Goal: Information Seeking & Learning: Learn about a topic

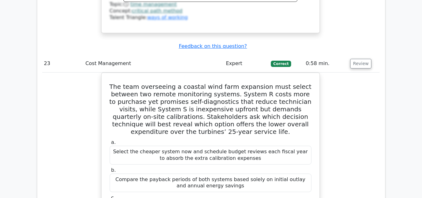
scroll to position [7796, 0]
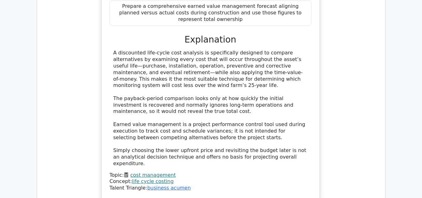
scroll to position [0, 3]
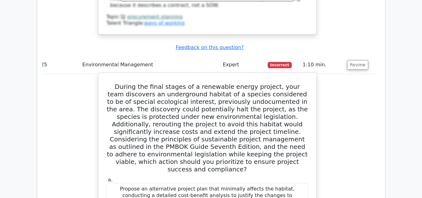
scroll to position [8474, 0]
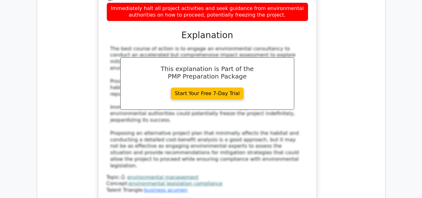
scroll to position [8736, 0]
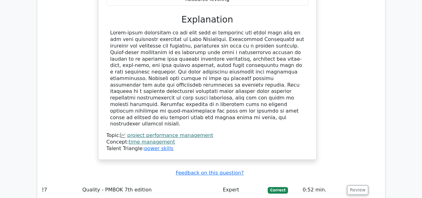
scroll to position [9098, 0]
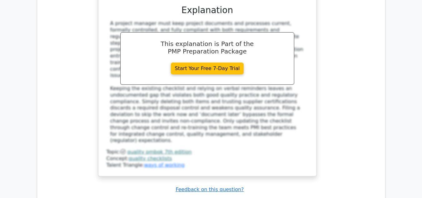
scroll to position [9485, 0]
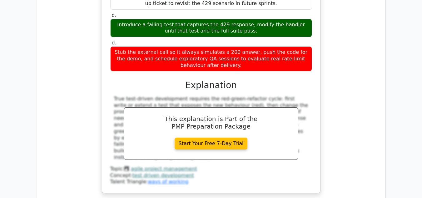
scroll to position [9799, 0]
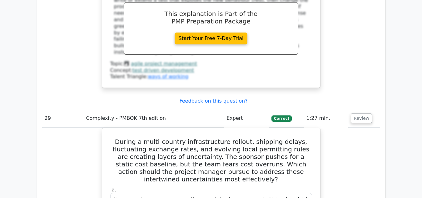
scroll to position [9903, 0]
drag, startPoint x: 118, startPoint y: 35, endPoint x: 276, endPoint y: 141, distance: 190.0
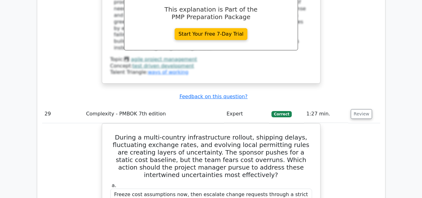
scroll to position [9908, 0]
copy div "A software development project is frequently experiencing coding defects. The p…"
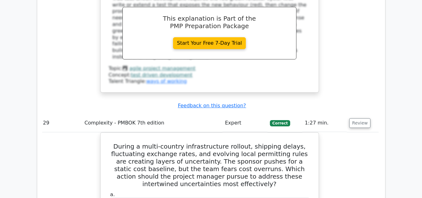
scroll to position [9899, 0]
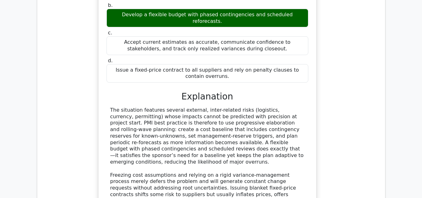
scroll to position [10117, 0]
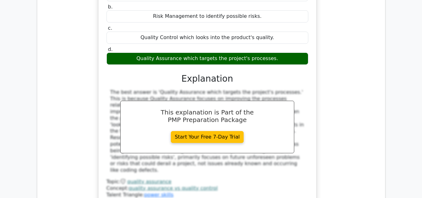
scroll to position [10474, 0]
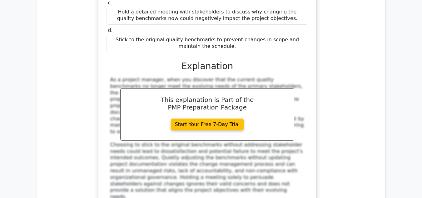
scroll to position [10881, 0]
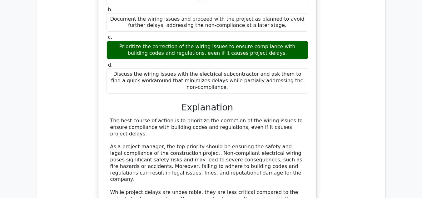
scroll to position [11189, 0]
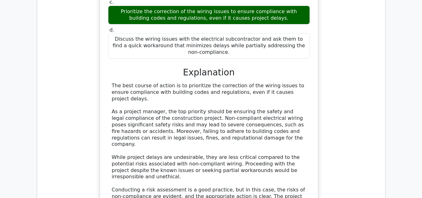
scroll to position [11230, 0]
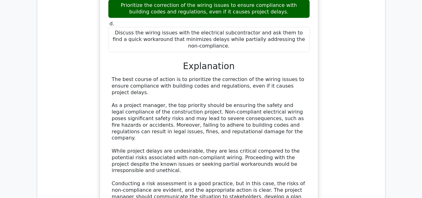
drag, startPoint x: 162, startPoint y: 59, endPoint x: 271, endPoint y: 125, distance: 127.0
copy div "Failure Mode and Effects Analysis (FMEA) b. Total Quality Management (TQM) impl…"
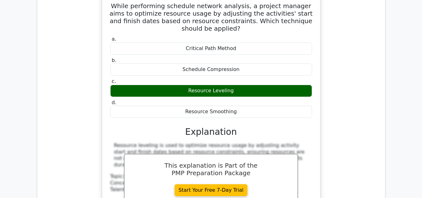
scroll to position [11577, 0]
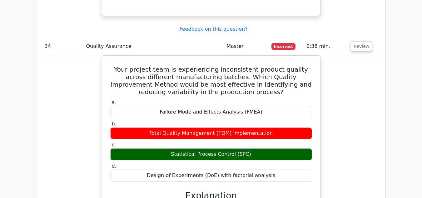
scroll to position [11743, 0]
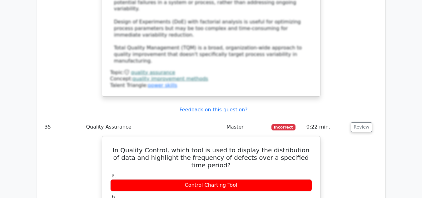
scroll to position [12055, 0]
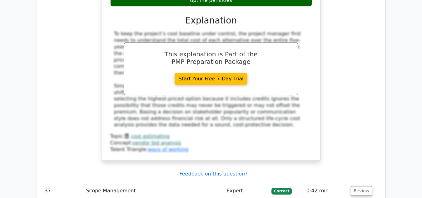
scroll to position [12632, 0]
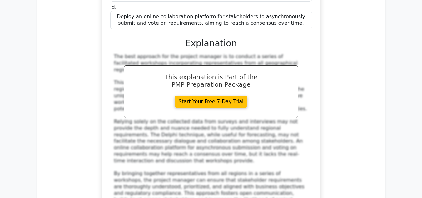
scroll to position [13078, 0]
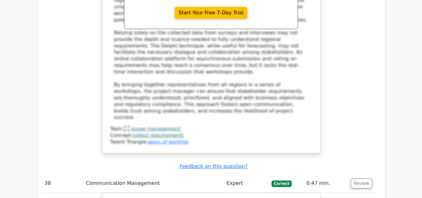
scroll to position [13157, 0]
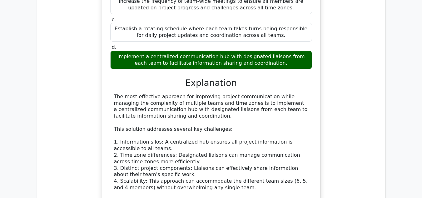
scroll to position [13485, 0]
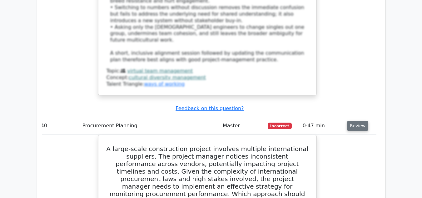
scroll to position [14139, 0]
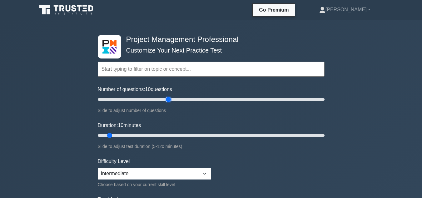
drag, startPoint x: 241, startPoint y: 89, endPoint x: 166, endPoint y: 100, distance: 75.7
click at [166, 100] on input "Number of questions: 10 questions" at bounding box center [211, 99] width 227 height 7
click at [157, 100] on input "Number of questions: 55 questions" at bounding box center [211, 99] width 227 height 7
type input "45"
click at [148, 99] on input "Number of questions: 45 questions" at bounding box center [211, 99] width 227 height 7
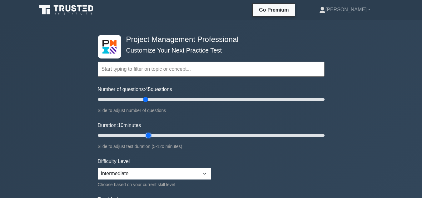
click at [148, 135] on input "Duration: 10 minutes" at bounding box center [211, 134] width 227 height 7
click at [158, 135] on input "Duration: 35 minutes" at bounding box center [211, 134] width 227 height 7
type input "40"
click at [165, 134] on input "Duration: 40 minutes" at bounding box center [211, 134] width 227 height 7
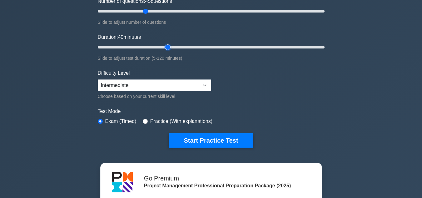
scroll to position [91, 0]
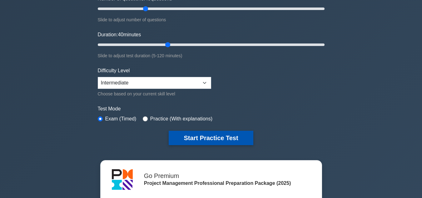
click at [197, 135] on button "Start Practice Test" at bounding box center [211, 137] width 84 height 14
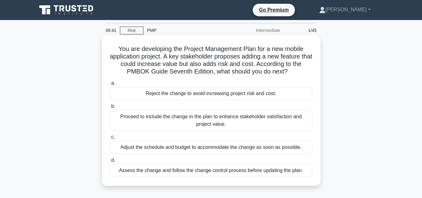
click at [197, 174] on div "Assess the change and follow the change control process before updating the pla…" at bounding box center [211, 170] width 202 height 13
click at [110, 162] on input "d. Assess the change and follow the change control process before updating the …" at bounding box center [110, 160] width 0 height 4
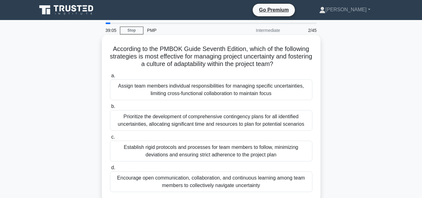
click at [248, 174] on div "Encourage open communication, collaboration, and continuous learning among team…" at bounding box center [211, 181] width 202 height 21
click at [110, 170] on input "d. Encourage open communication, collaboration, and continuous learning among t…" at bounding box center [110, 167] width 0 height 4
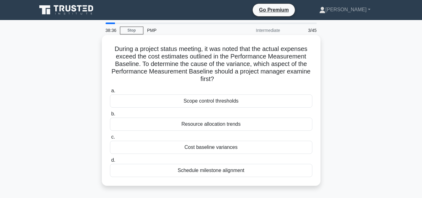
click at [214, 146] on div "Cost baseline variances" at bounding box center [211, 146] width 202 height 13
click at [110, 139] on input "c. Cost baseline variances" at bounding box center [110, 137] width 0 height 4
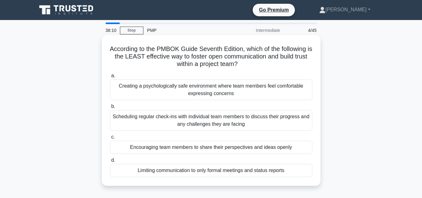
click at [215, 169] on div "Limiting communication to only formal meetings and status reports" at bounding box center [211, 170] width 202 height 13
click at [110, 162] on input "d. Limiting communication to only formal meetings and status reports" at bounding box center [110, 160] width 0 height 4
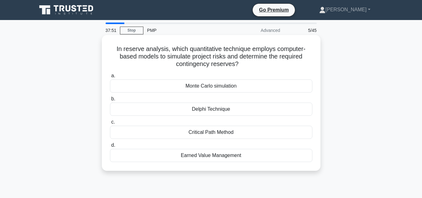
drag, startPoint x: 215, startPoint y: 169, endPoint x: 213, endPoint y: 109, distance: 60.3
click at [213, 109] on div "In reserve analysis, which quantitative technique employs computer-based models…" at bounding box center [211, 102] width 219 height 135
click at [214, 86] on div "Monte Carlo simulation" at bounding box center [211, 85] width 202 height 13
click at [110, 78] on input "a. Monte Carlo simulation" at bounding box center [110, 76] width 0 height 4
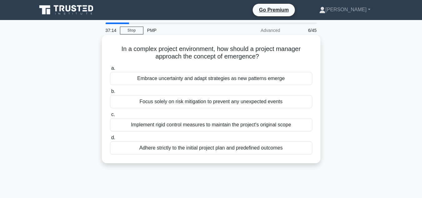
click at [215, 79] on div "Embrace uncertainty and adapt strategies as new patterns emerge" at bounding box center [211, 78] width 202 height 13
click at [110, 70] on input "a. Embrace uncertainty and adapt strategies as new patterns emerge" at bounding box center [110, 68] width 0 height 4
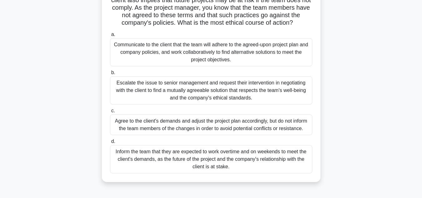
scroll to position [64, 0]
click at [275, 45] on div "Communicate to the client that the team will adhere to the agreed-upon project …" at bounding box center [211, 51] width 202 height 28
click at [110, 36] on input "a. Communicate to the client that the team will adhere to the agreed-upon proje…" at bounding box center [110, 34] width 0 height 4
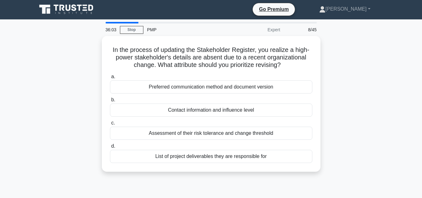
scroll to position [0, 0]
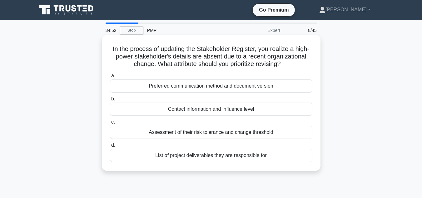
click at [229, 86] on div "Preferred communication method and document version" at bounding box center [211, 85] width 202 height 13
click at [110, 78] on input "a. Preferred communication method and document version" at bounding box center [110, 76] width 0 height 4
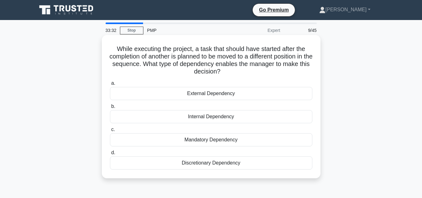
click at [202, 161] on div "Discretionary Dependency" at bounding box center [211, 162] width 202 height 13
click at [110, 155] on input "d. Discretionary Dependency" at bounding box center [110, 152] width 0 height 4
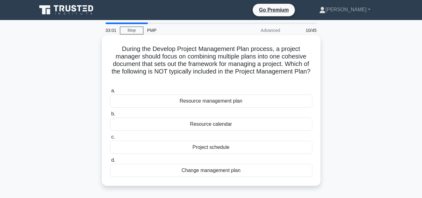
click at [216, 123] on div "Resource calendar" at bounding box center [211, 123] width 202 height 13
click at [110, 116] on input "b. Resource calendar" at bounding box center [110, 114] width 0 height 4
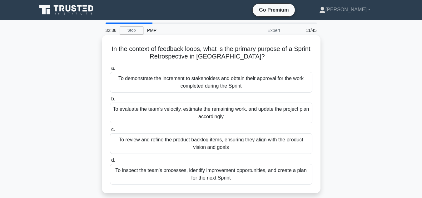
click at [225, 173] on div "To inspect the team's processes, identify improvement opportunities, and create…" at bounding box center [211, 174] width 202 height 21
click at [110, 162] on input "d. To inspect the team's processes, identify improvement opportunities, and cre…" at bounding box center [110, 160] width 0 height 4
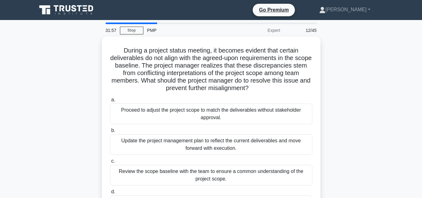
drag, startPoint x: 239, startPoint y: 66, endPoint x: 398, endPoint y: 58, distance: 158.5
click at [398, 58] on main "31:57 Stop PMP Expert 12/45 During a project status meeting, it becomes evident…" at bounding box center [211, 178] width 422 height 317
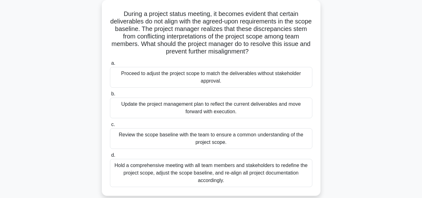
scroll to position [36, 0]
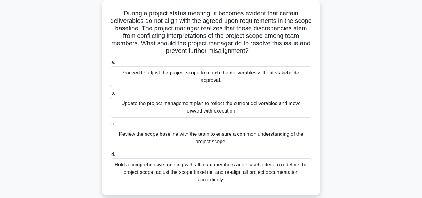
click at [236, 170] on div "Hold a comprehensive meeting with all team members and stakeholders to redefine…" at bounding box center [211, 172] width 202 height 28
click at [110, 156] on input "d. Hold a comprehensive meeting with all team members and stakeholders to redef…" at bounding box center [110, 154] width 0 height 4
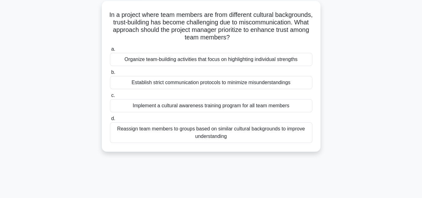
scroll to position [0, 0]
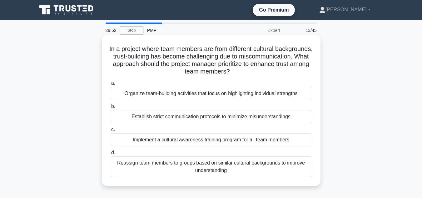
click at [222, 136] on div "Implement a cultural awareness training program for all team members" at bounding box center [211, 139] width 202 height 13
click at [110, 131] on input "c. Implement a cultural awareness training program for all team members" at bounding box center [110, 129] width 0 height 4
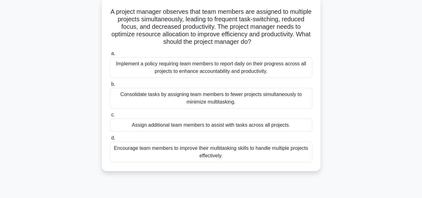
scroll to position [37, 0]
click at [219, 103] on div "Consolidate tasks by assigning team members to fewer projects simultaneously to…" at bounding box center [211, 97] width 202 height 21
click at [110, 86] on input "b. Consolidate tasks by assigning team members to fewer projects simultaneously…" at bounding box center [110, 84] width 0 height 4
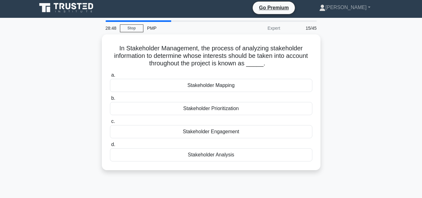
scroll to position [0, 0]
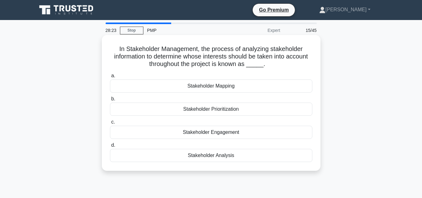
click at [211, 156] on div "Stakeholder Analysis" at bounding box center [211, 155] width 202 height 13
click at [110, 147] on input "d. Stakeholder Analysis" at bounding box center [110, 145] width 0 height 4
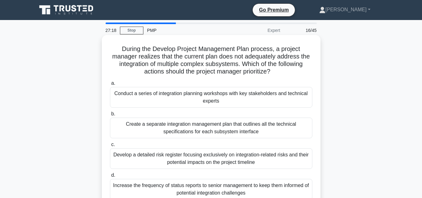
click at [232, 99] on div "Conduct a series of integration planning workshops with key stakeholders and te…" at bounding box center [211, 97] width 202 height 21
click at [110, 85] on input "a. Conduct a series of integration planning workshops with key stakeholders and…" at bounding box center [110, 83] width 0 height 4
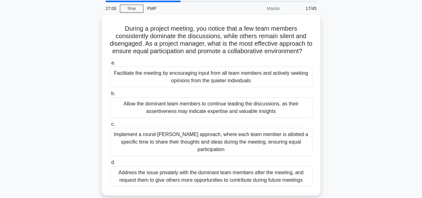
scroll to position [22, 0]
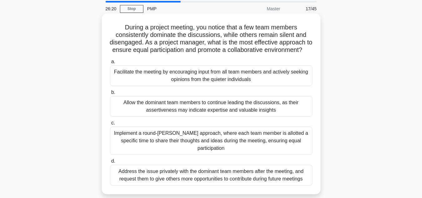
click at [286, 79] on div "Facilitate the meeting by encouraging input from all team members and actively …" at bounding box center [211, 75] width 202 height 21
click at [110, 64] on input "a. Facilitate the meeting by encouraging input from all team members and active…" at bounding box center [110, 62] width 0 height 4
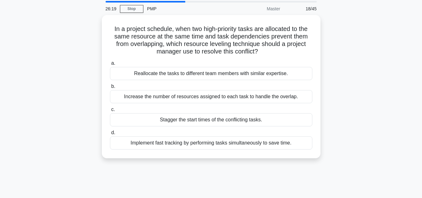
scroll to position [0, 0]
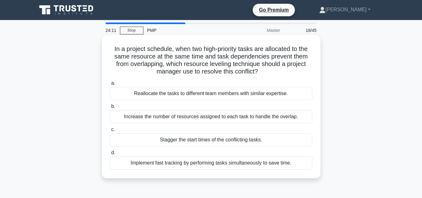
click at [239, 140] on div "Stagger the start times of the conflicting tasks." at bounding box center [211, 139] width 202 height 13
click at [110, 131] on input "c. Stagger the start times of the conflicting tasks." at bounding box center [110, 129] width 0 height 4
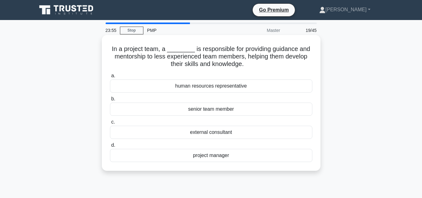
click at [228, 108] on div "senior team member" at bounding box center [211, 108] width 202 height 13
click at [110, 101] on input "b. senior team member" at bounding box center [110, 99] width 0 height 4
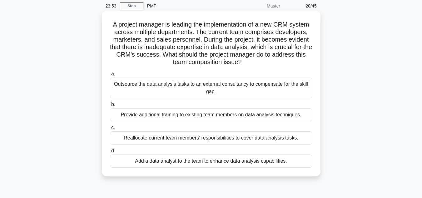
scroll to position [24, 0]
click at [260, 115] on div "Provide additional training to existing team members on data analysis technique…" at bounding box center [211, 115] width 202 height 13
click at [110, 107] on input "b. Provide additional training to existing team members on data analysis techni…" at bounding box center [110, 105] width 0 height 4
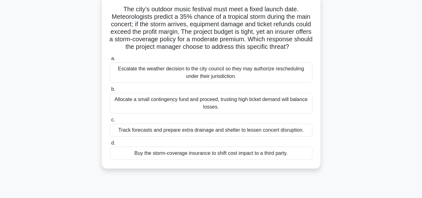
scroll to position [42, 0]
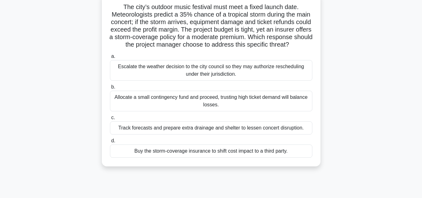
click at [233, 157] on div "Buy the storm-coverage insurance to shift cost impact to a third party." at bounding box center [211, 150] width 202 height 13
click at [110, 143] on input "d. Buy the storm-coverage insurance to shift cost impact to a third party." at bounding box center [110, 141] width 0 height 4
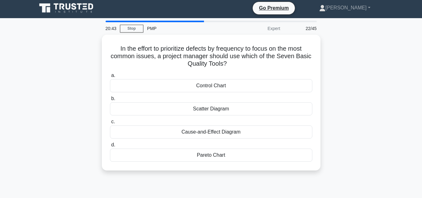
scroll to position [0, 0]
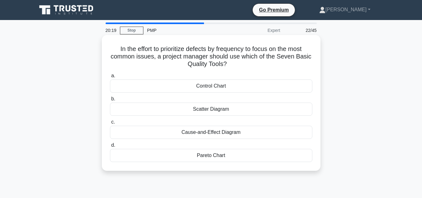
click at [225, 148] on label "d. Pareto Chart" at bounding box center [211, 151] width 202 height 21
click at [110, 147] on input "d. Pareto Chart" at bounding box center [110, 145] width 0 height 4
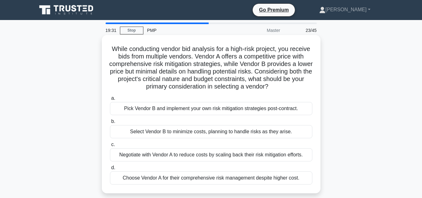
click at [218, 182] on div "Choose Vendor A for their comprehensive risk management despite higher cost." at bounding box center [211, 177] width 202 height 13
click at [110, 170] on input "d. Choose Vendor A for their comprehensive risk management despite higher cost." at bounding box center [110, 167] width 0 height 4
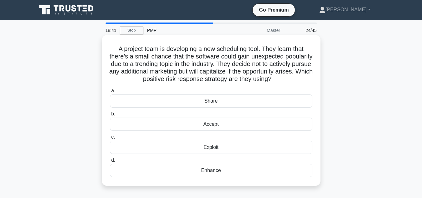
click at [217, 154] on div "Exploit" at bounding box center [211, 146] width 202 height 13
click at [110, 139] on input "c. Exploit" at bounding box center [110, 137] width 0 height 4
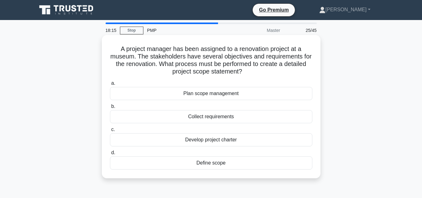
click at [213, 116] on div "Collect requirements" at bounding box center [211, 116] width 202 height 13
click at [110, 108] on input "b. Collect requirements" at bounding box center [110, 106] width 0 height 4
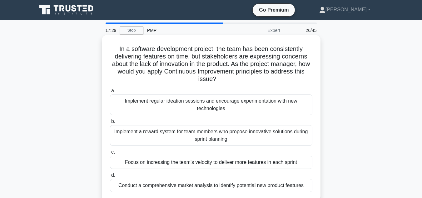
click at [226, 106] on div "Implement regular ideation sessions and encourage experimentation with new tech…" at bounding box center [211, 104] width 202 height 21
click at [110, 93] on input "a. Implement regular ideation sessions and encourage experimentation with new t…" at bounding box center [110, 91] width 0 height 4
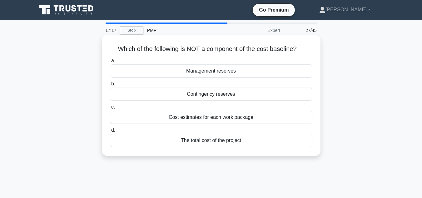
click at [224, 74] on div "Management reserves" at bounding box center [211, 70] width 202 height 13
click at [110, 63] on input "a. Management reserves" at bounding box center [110, 61] width 0 height 4
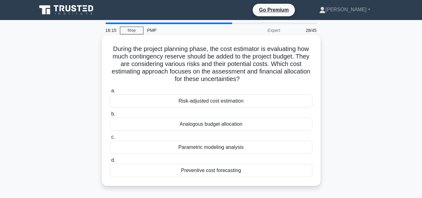
click at [223, 106] on div "Risk-adjusted cost estimation" at bounding box center [211, 100] width 202 height 13
click at [110, 93] on input "a. Risk-adjusted cost estimation" at bounding box center [110, 91] width 0 height 4
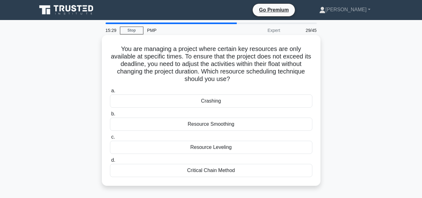
click at [229, 125] on div "Resource Smoothing" at bounding box center [211, 123] width 202 height 13
click at [110, 116] on input "b. Resource Smoothing" at bounding box center [110, 114] width 0 height 4
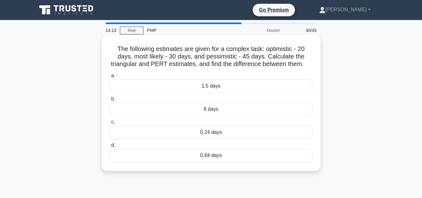
click at [218, 158] on div "0.84 days" at bounding box center [211, 155] width 202 height 13
click at [110, 147] on input "d. 0.84 days" at bounding box center [110, 145] width 0 height 4
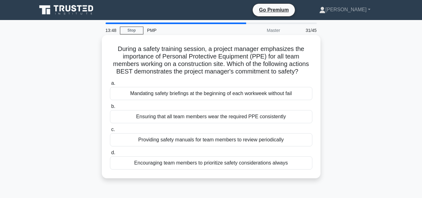
click at [213, 144] on div "Providing safety manuals for team members to review periodically" at bounding box center [211, 139] width 202 height 13
click at [110, 131] on input "c. Providing safety manuals for team members to review periodically" at bounding box center [110, 129] width 0 height 4
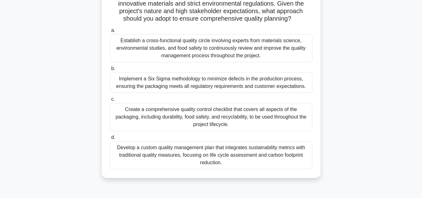
scroll to position [77, 0]
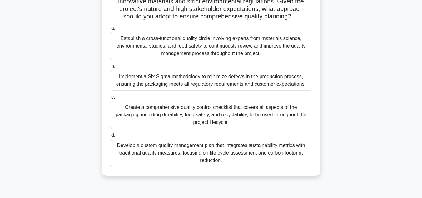
click at [258, 48] on div "Establish a cross-functional quality circle involving experts from materials sc…" at bounding box center [211, 46] width 202 height 28
click at [110, 30] on input "a. Establish a cross-functional quality circle involving experts from materials…" at bounding box center [110, 28] width 0 height 4
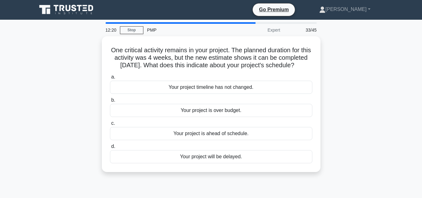
scroll to position [0, 0]
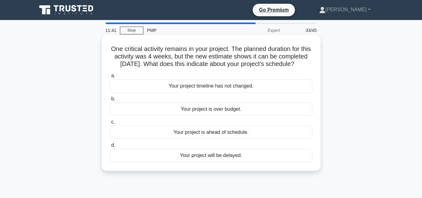
click at [214, 115] on div "Your project is over budget." at bounding box center [211, 108] width 202 height 13
click at [110, 101] on input "b. Your project is over budget." at bounding box center [110, 99] width 0 height 4
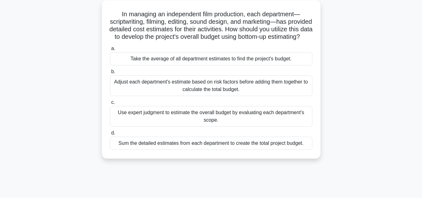
scroll to position [38, 0]
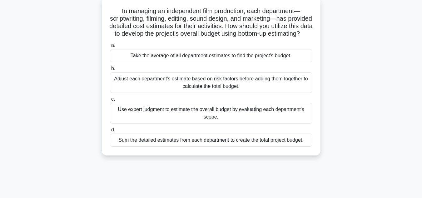
click at [213, 146] on div "Sum the detailed estimates from each department to create the total project bud…" at bounding box center [211, 139] width 202 height 13
click at [110, 132] on input "d. Sum the detailed estimates from each department to create the total project …" at bounding box center [110, 130] width 0 height 4
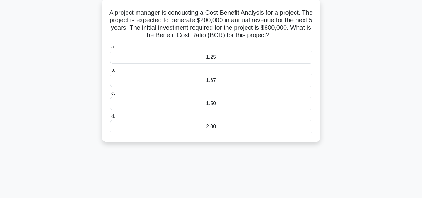
scroll to position [0, 0]
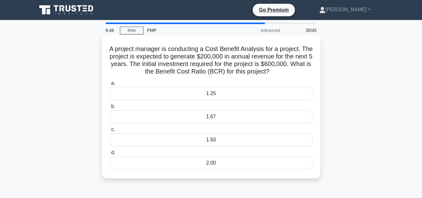
click at [212, 117] on div "1.67" at bounding box center [211, 116] width 202 height 13
click at [110, 108] on input "b. 1.67" at bounding box center [110, 106] width 0 height 4
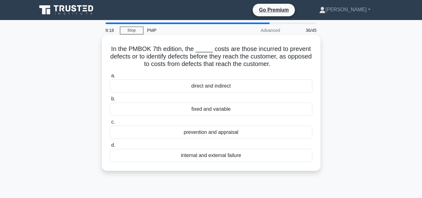
click at [211, 125] on label "c. prevention and appraisal" at bounding box center [211, 128] width 202 height 21
click at [110, 124] on input "c. prevention and appraisal" at bounding box center [110, 122] width 0 height 4
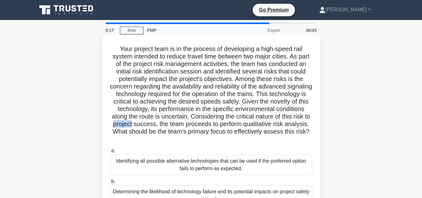
click at [211, 126] on h5 "Your project team is in the process of developing a high-speed rail system inte…" at bounding box center [211, 94] width 204 height 98
click at [207, 105] on h5 "Your project team is in the process of developing a high-speed rail system inte…" at bounding box center [211, 94] width 204 height 98
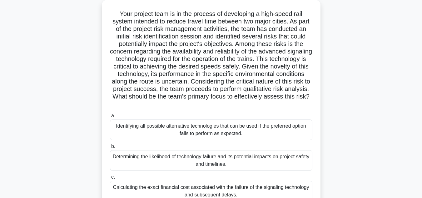
scroll to position [35, 0]
click at [228, 133] on div "Identifying all possible alternative technologies that can be used if the prefe…" at bounding box center [211, 130] width 202 height 21
click at [110, 118] on input "a. Identifying all possible alternative technologies that can be used if the pr…" at bounding box center [110, 116] width 0 height 4
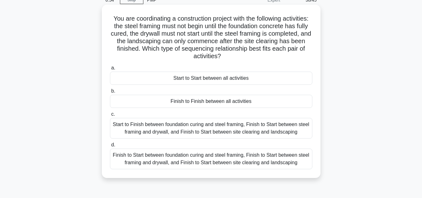
scroll to position [30, 0]
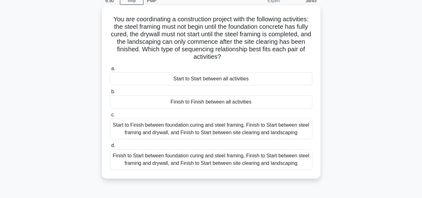
click at [223, 158] on div "Finish to Start between foundation curing and steel framing, Finish to Start be…" at bounding box center [211, 159] width 202 height 21
click at [110, 147] on input "d. Finish to Start between foundation curing and steel framing, Finish to Start…" at bounding box center [110, 145] width 0 height 4
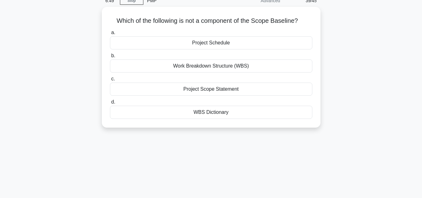
scroll to position [0, 0]
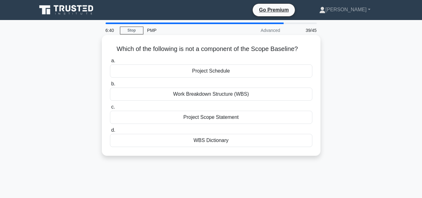
click at [221, 68] on div "Project Schedule" at bounding box center [211, 70] width 202 height 13
click at [110, 63] on input "a. Project Schedule" at bounding box center [110, 61] width 0 height 4
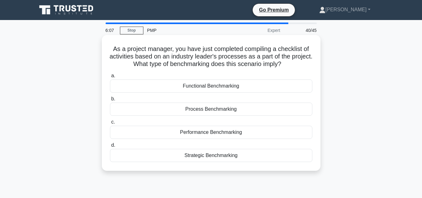
click at [223, 88] on div "Functional Benchmarking" at bounding box center [211, 85] width 202 height 13
click at [110, 78] on input "a. Functional Benchmarking" at bounding box center [110, 76] width 0 height 4
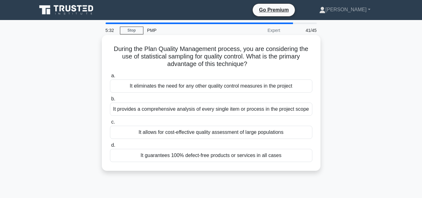
click at [227, 132] on div "It allows for cost-effective quality assessment of large populations" at bounding box center [211, 131] width 202 height 13
click at [110, 124] on input "c. It allows for cost-effective quality assessment of large populations" at bounding box center [110, 122] width 0 height 4
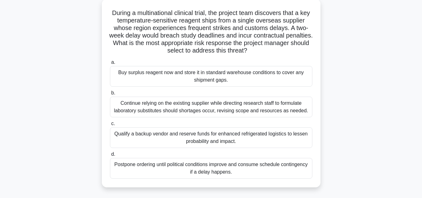
scroll to position [38, 0]
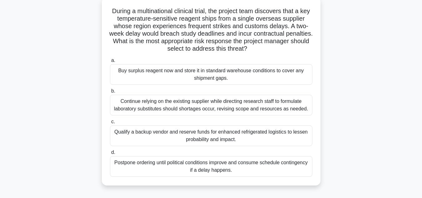
click at [261, 136] on div "Qualify a backup vendor and reserve funds for enhanced refrigerated logistics t…" at bounding box center [211, 135] width 202 height 21
click at [110, 124] on input "c. Qualify a backup vendor and reserve funds for enhanced refrigerated logistic…" at bounding box center [110, 122] width 0 height 4
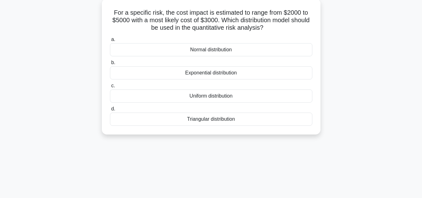
scroll to position [0, 0]
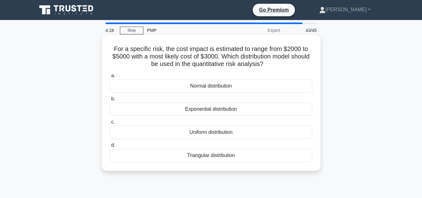
click at [224, 104] on div "Exponential distribution" at bounding box center [211, 108] width 202 height 13
click at [110, 101] on input "b. Exponential distribution" at bounding box center [110, 99] width 0 height 4
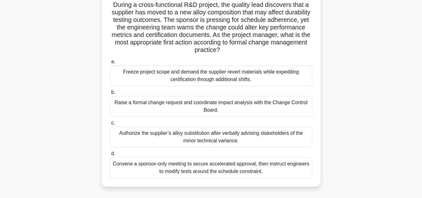
scroll to position [43, 0]
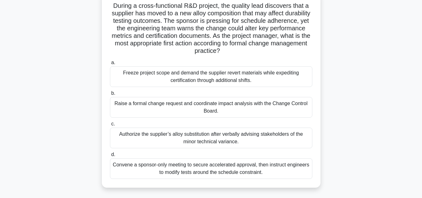
click at [260, 108] on div "Raise a formal change request and coordinate impact analysis with the Change Co…" at bounding box center [211, 107] width 202 height 21
click at [110, 95] on input "b. Raise a formal change request and coordinate impact analysis with the Change…" at bounding box center [110, 93] width 0 height 4
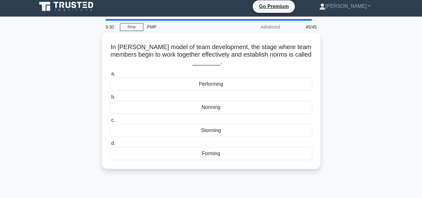
scroll to position [0, 0]
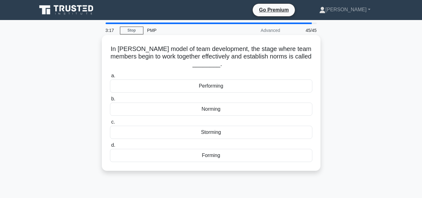
click at [215, 84] on div "Performing" at bounding box center [211, 85] width 202 height 13
click at [110, 78] on input "a. Performing" at bounding box center [110, 76] width 0 height 4
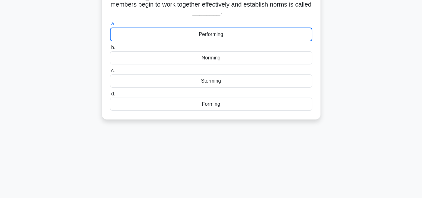
scroll to position [57, 0]
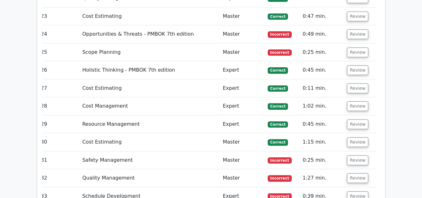
scroll to position [1520, 0]
click at [356, 155] on button "Review" at bounding box center [357, 160] width 21 height 10
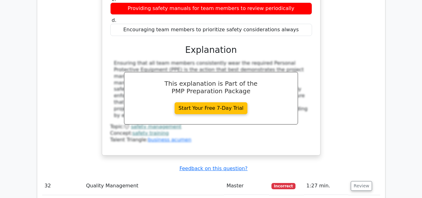
scroll to position [1789, 0]
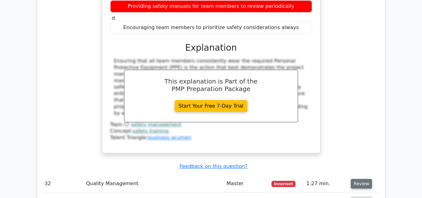
click at [357, 179] on button "Review" at bounding box center [361, 184] width 21 height 10
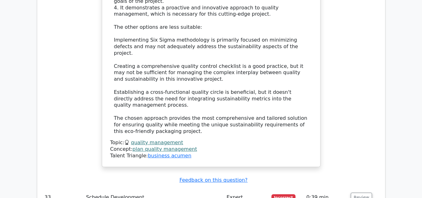
scroll to position [2288, 0]
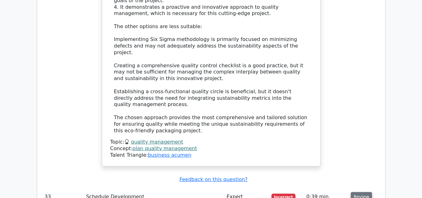
click at [363, 192] on button "Review" at bounding box center [361, 197] width 21 height 10
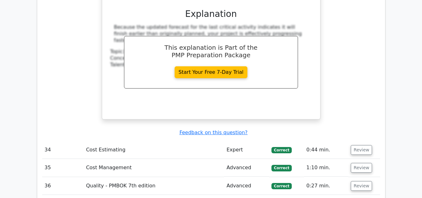
scroll to position [2619, 0]
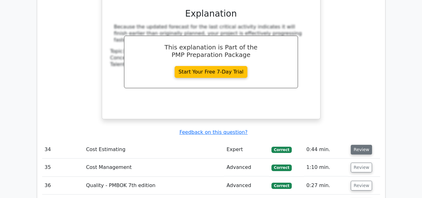
click at [360, 145] on button "Review" at bounding box center [361, 150] width 21 height 10
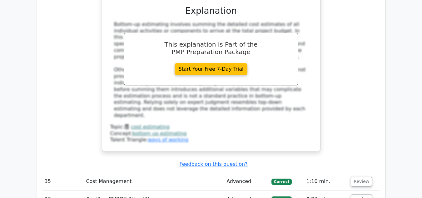
scroll to position [2934, 0]
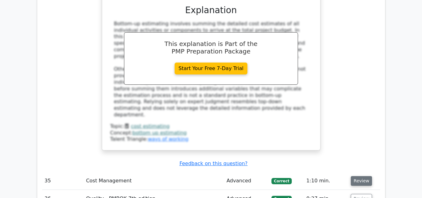
click at [356, 176] on button "Review" at bounding box center [361, 181] width 21 height 10
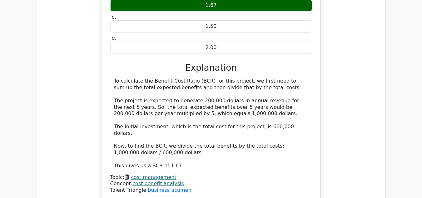
scroll to position [3204, 0]
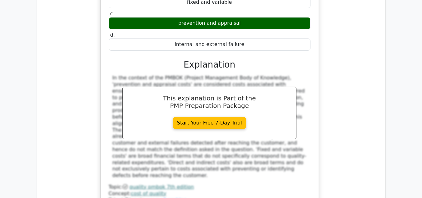
scroll to position [3520, 0]
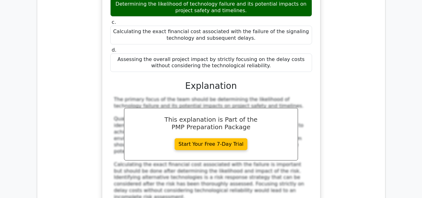
scroll to position [3924, 0]
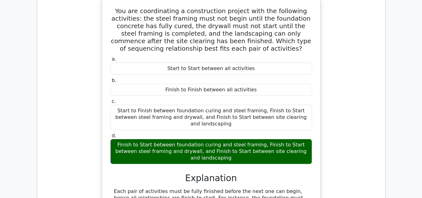
scroll to position [4200, 0]
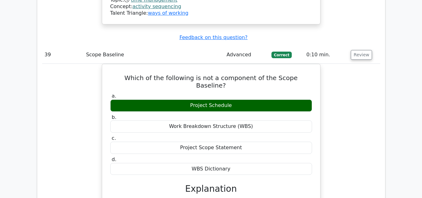
scroll to position [4428, 0]
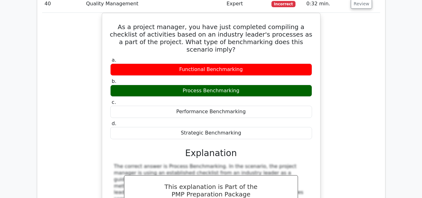
scroll to position [4749, 0]
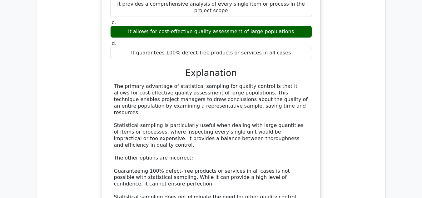
scroll to position [5114, 0]
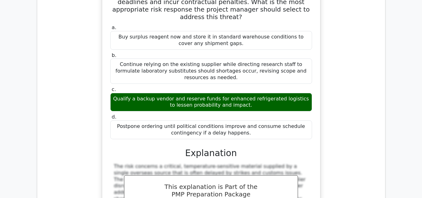
scroll to position [5465, 0]
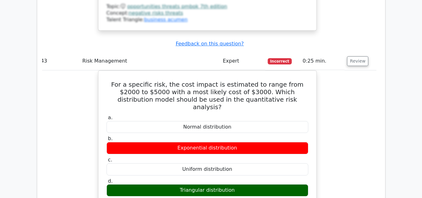
scroll to position [5760, 0]
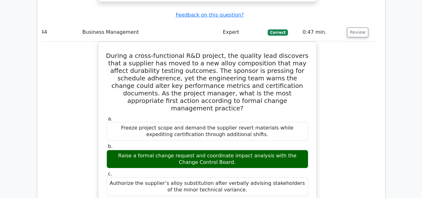
scroll to position [6103, 0]
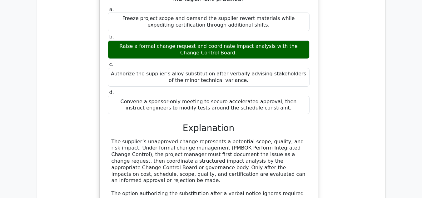
scroll to position [6196, 0]
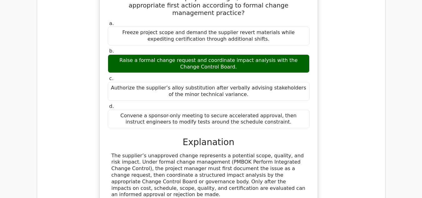
drag, startPoint x: 117, startPoint y: 58, endPoint x: 219, endPoint y: 163, distance: 146.6
copy div "In Tuckman's model of team development, the stage where team members begin to w…"
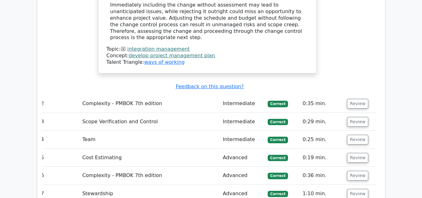
scroll to position [1057, 0]
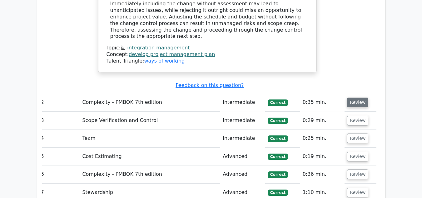
click at [356, 97] on button "Review" at bounding box center [357, 102] width 21 height 10
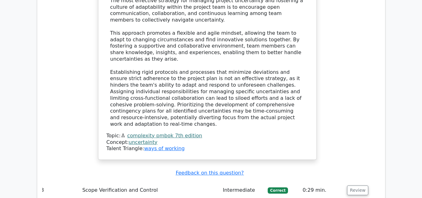
scroll to position [1355, 0]
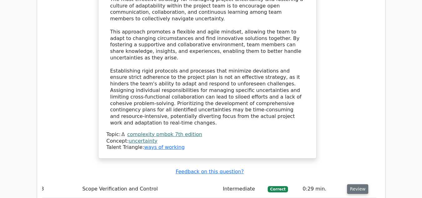
click at [353, 184] on button "Review" at bounding box center [357, 189] width 21 height 10
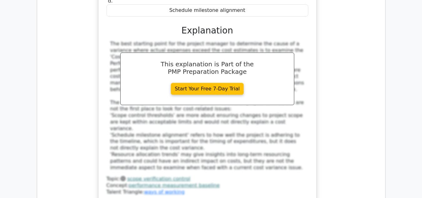
scroll to position [1692, 0]
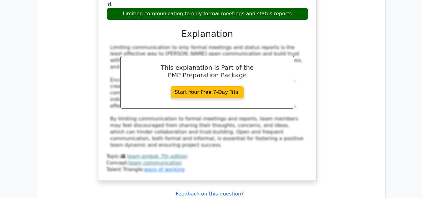
scroll to position [2024, 0]
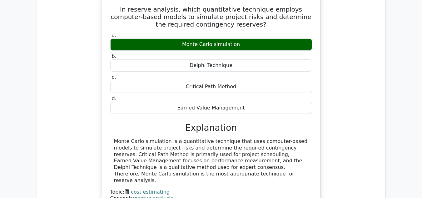
scroll to position [2248, 0]
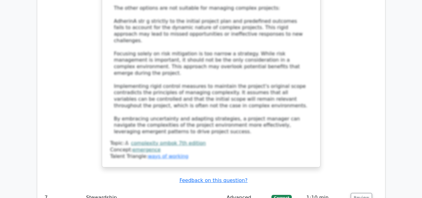
scroll to position [2705, 0]
click at [360, 192] on button "Review" at bounding box center [361, 197] width 21 height 10
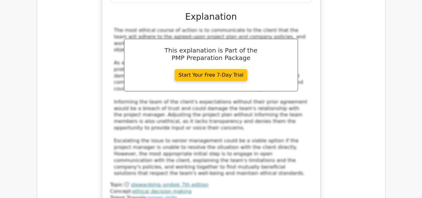
scroll to position [3110, 0]
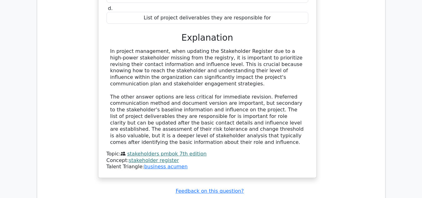
scroll to position [3459, 0]
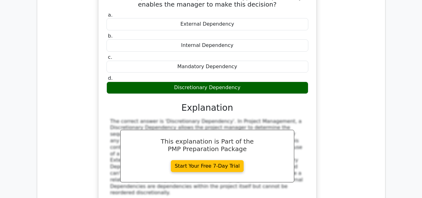
scroll to position [3708, 0]
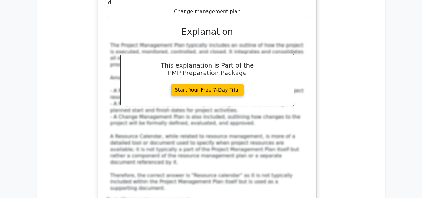
scroll to position [4091, 0]
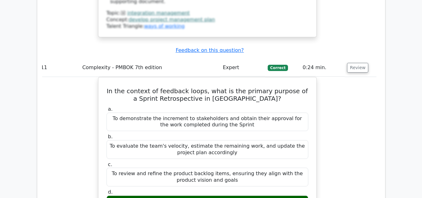
scroll to position [4278, 0]
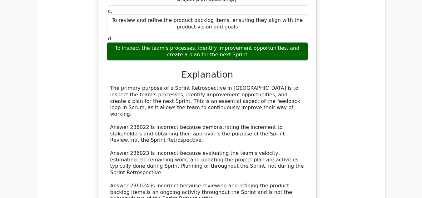
scroll to position [4431, 0]
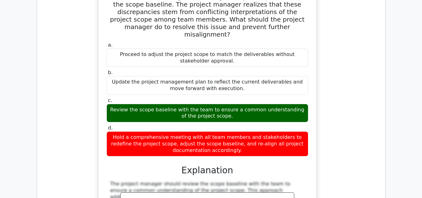
scroll to position [4729, 0]
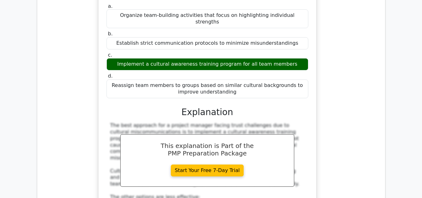
scroll to position [5119, 0]
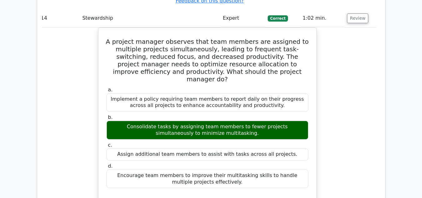
scroll to position [5444, 0]
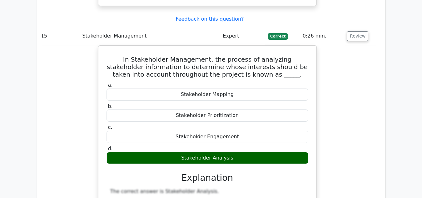
scroll to position [5778, 0]
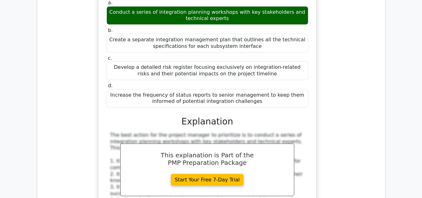
scroll to position [6205, 0]
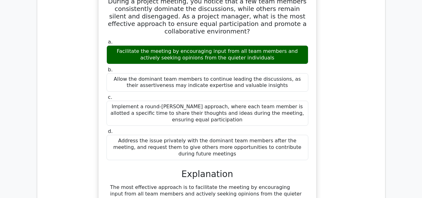
scroll to position [6616, 0]
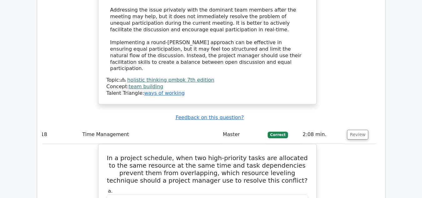
scroll to position [6858, 0]
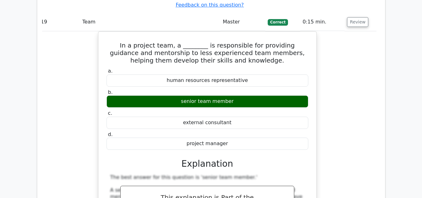
scroll to position [7261, 0]
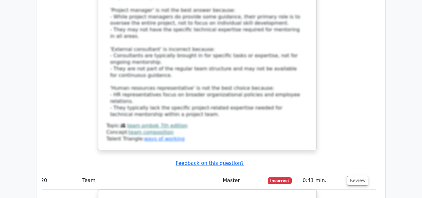
scroll to position [7526, 0]
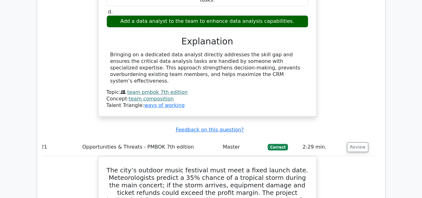
scroll to position [7855, 0]
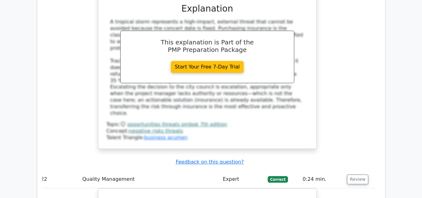
scroll to position [8184, 0]
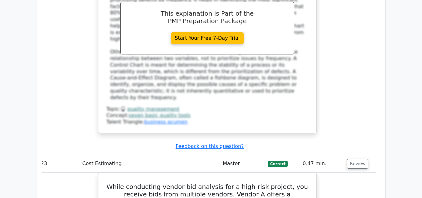
scroll to position [8524, 0]
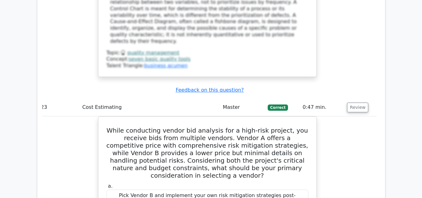
scroll to position [8579, 0]
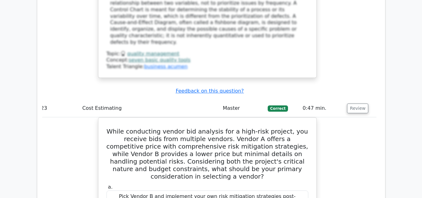
drag, startPoint x: 112, startPoint y: 43, endPoint x: 224, endPoint y: 163, distance: 164.1
copy div "A project team is developing a new scheduling tool. They learn that there's a s…"
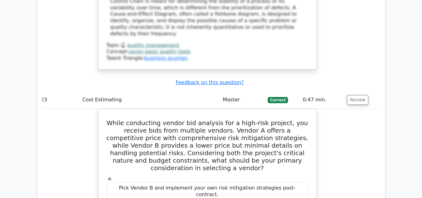
scroll to position [8587, 0]
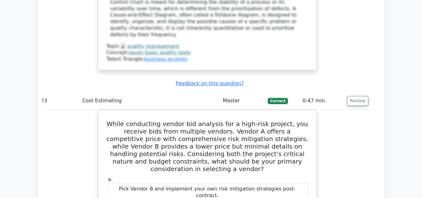
copy div "A project team is developing a new scheduling tool. They learn that there's a s…"
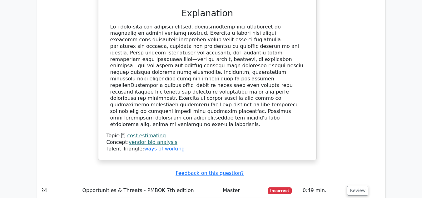
scroll to position [8864, 0]
